Goal: Information Seeking & Learning: Find specific fact

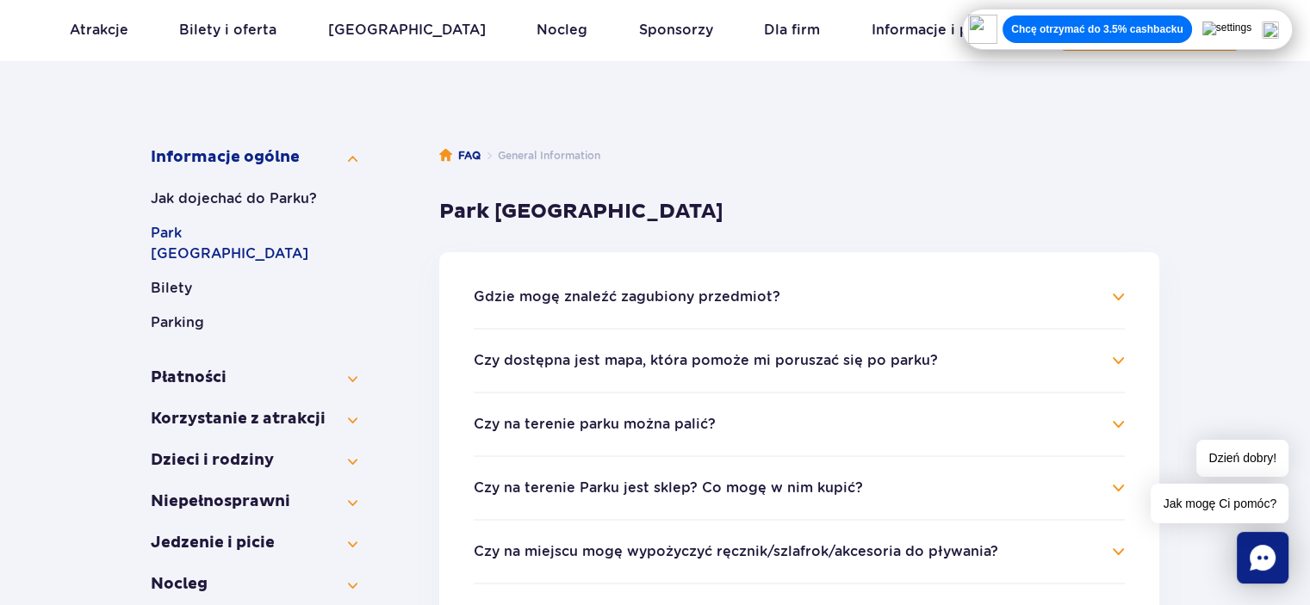
scroll to position [258, 0]
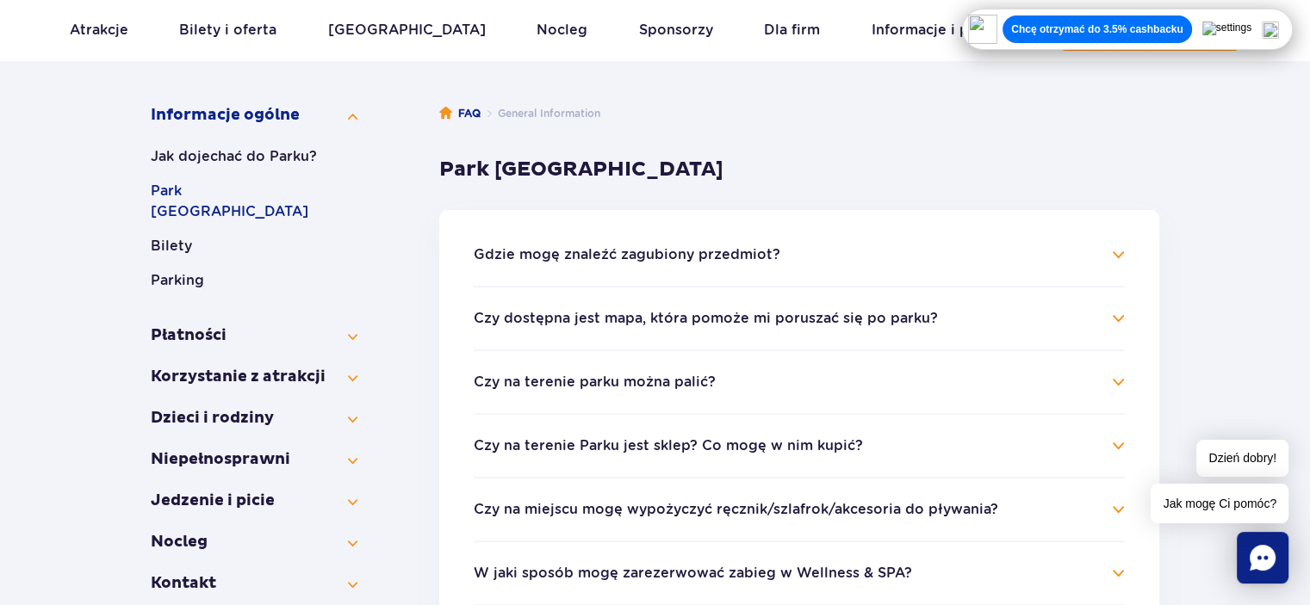
click at [788, 394] on li "Czy na terenie parku można palić? Na terenie naszego [GEOGRAPHIC_DATA] jest doz…" at bounding box center [799, 382] width 651 height 64
click at [790, 376] on h4 "Czy na terenie parku można palić?" at bounding box center [799, 382] width 651 height 21
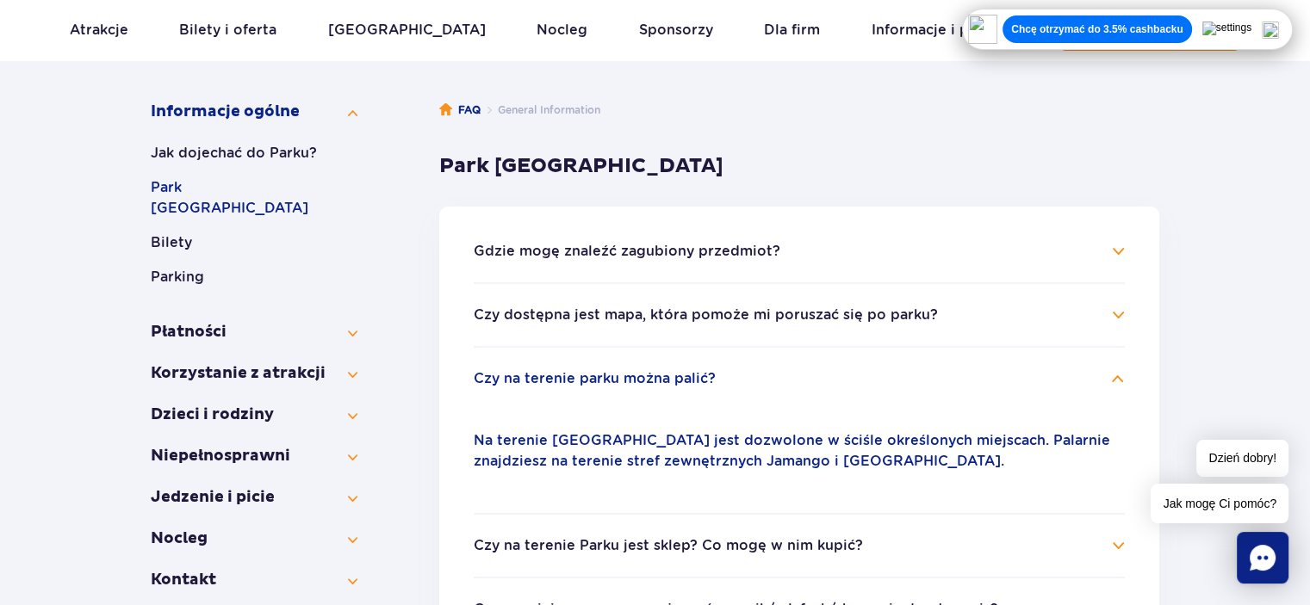
scroll to position [258, 0]
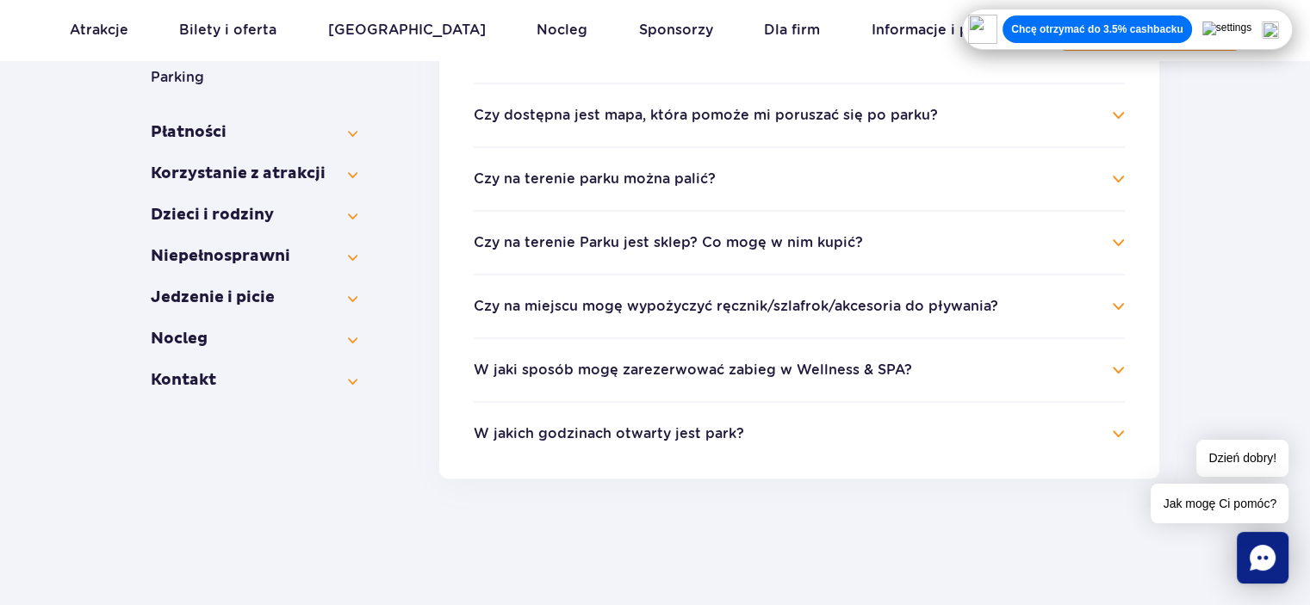
scroll to position [431, 0]
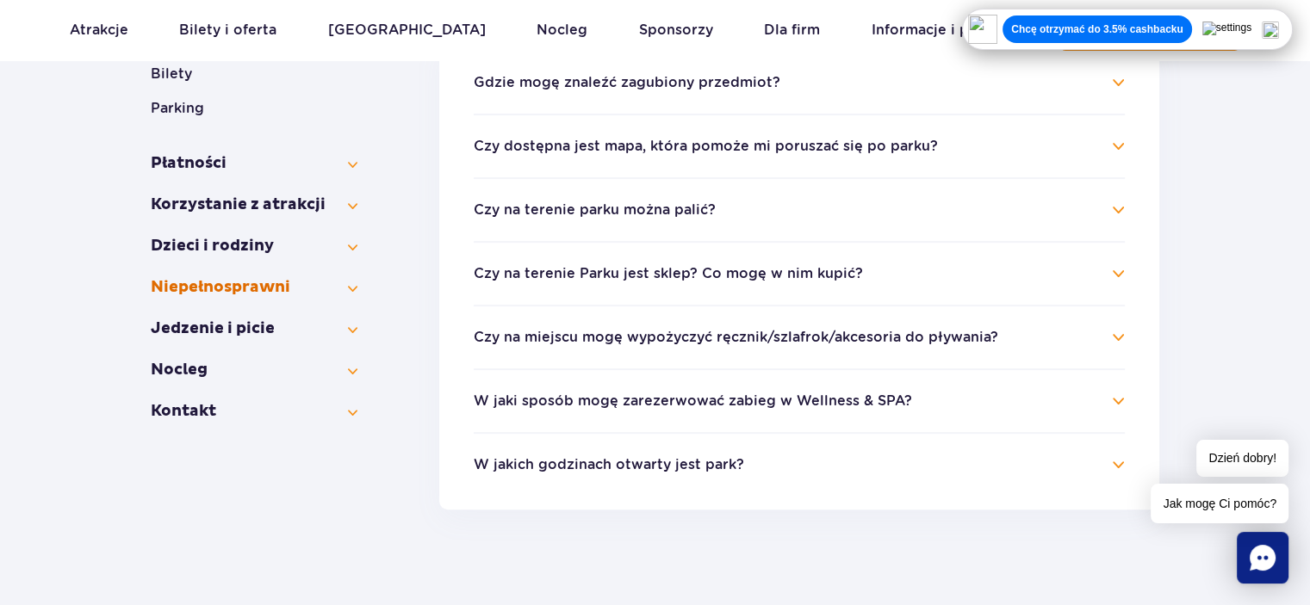
click at [307, 277] on button "Niepełno­sprawni" at bounding box center [254, 287] width 207 height 21
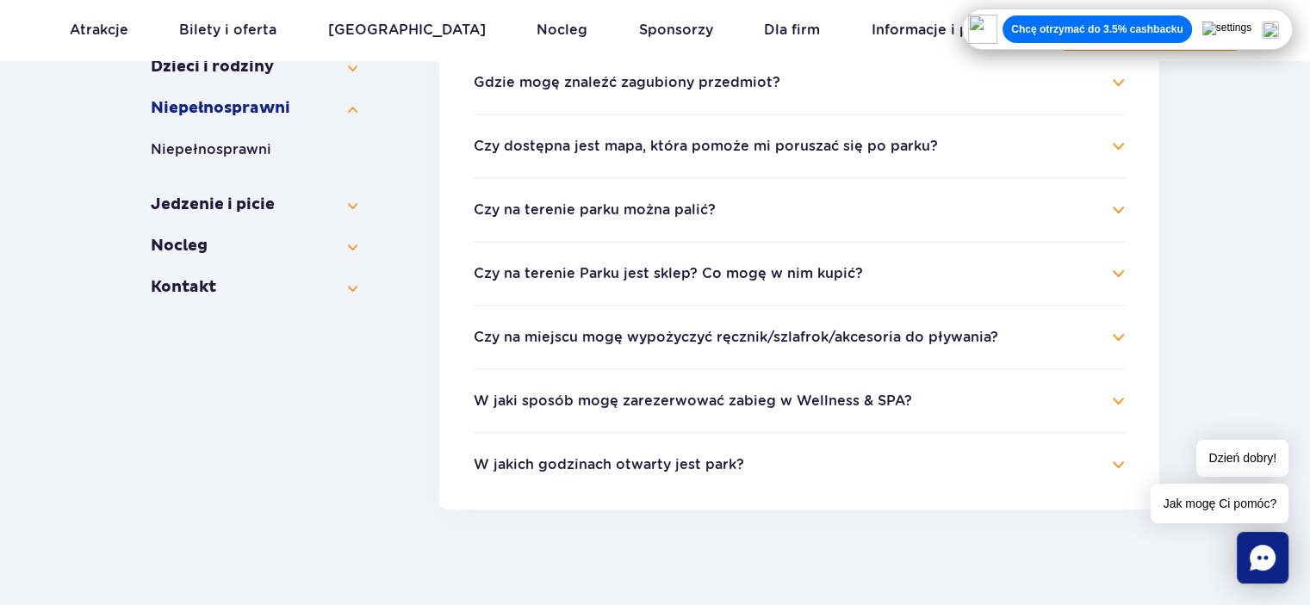
click at [579, 213] on button "Czy na terenie parku można palić?" at bounding box center [595, 209] width 242 height 15
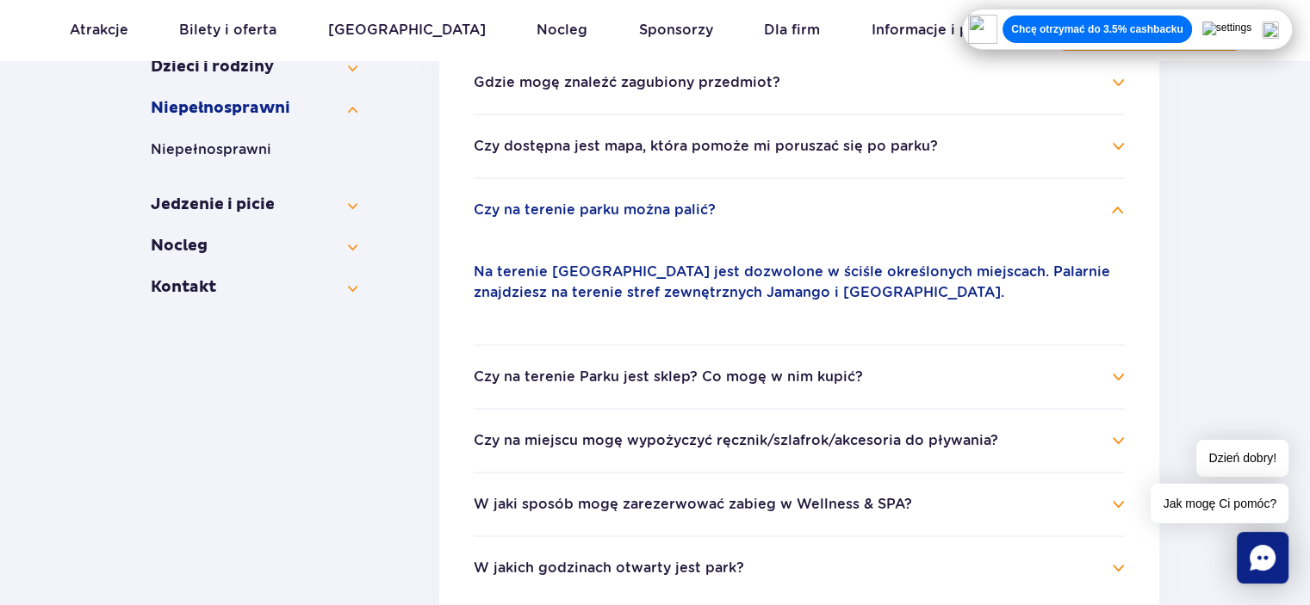
click at [579, 286] on p "Na terenie [GEOGRAPHIC_DATA] jest dozwolone w ściśle określonych miejscach. Pal…" at bounding box center [799, 282] width 651 height 41
